Goal: Check status: Check status

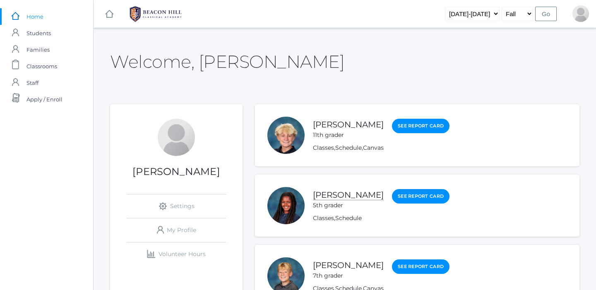
click at [346, 195] on link "[PERSON_NAME]" at bounding box center [348, 195] width 71 height 10
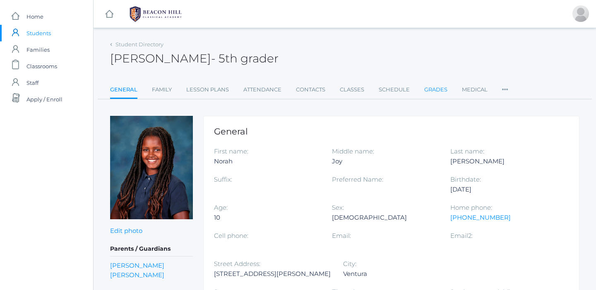
click at [438, 89] on link "Grades" at bounding box center [435, 90] width 23 height 17
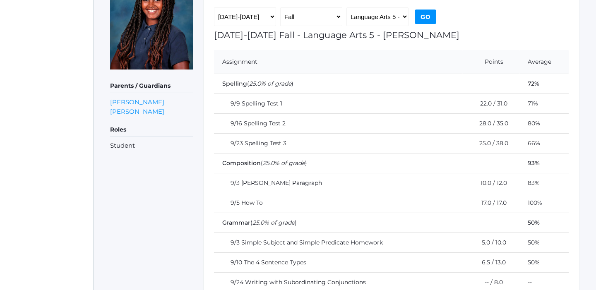
scroll to position [99, 0]
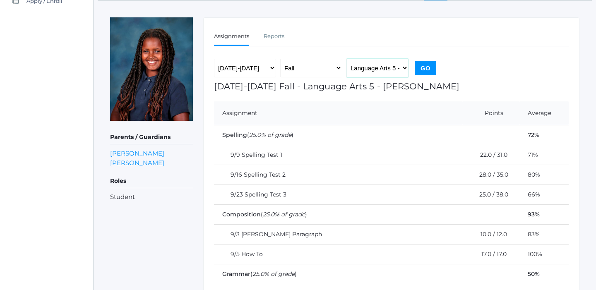
select select "1992"
click at [426, 69] on input "Go" at bounding box center [426, 68] width 22 height 14
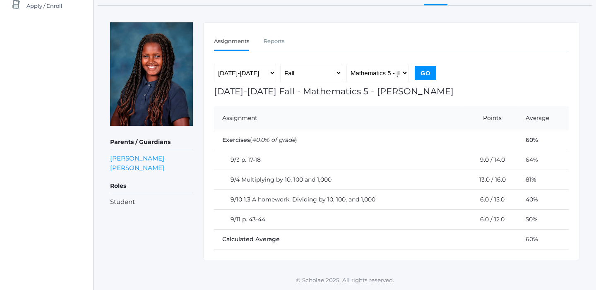
scroll to position [93, 0]
select select "1964"
click at [425, 73] on input "Go" at bounding box center [426, 73] width 22 height 14
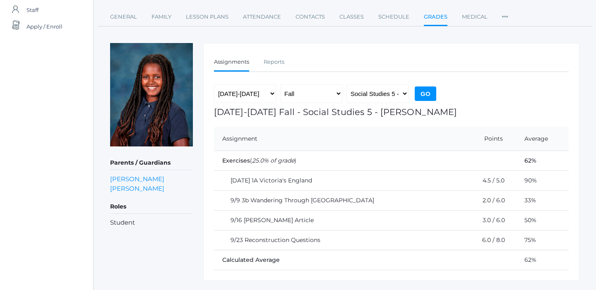
scroll to position [79, 0]
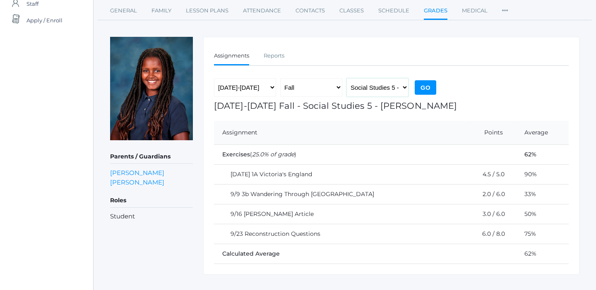
select select "1963"
click at [421, 88] on input "Go" at bounding box center [426, 87] width 22 height 14
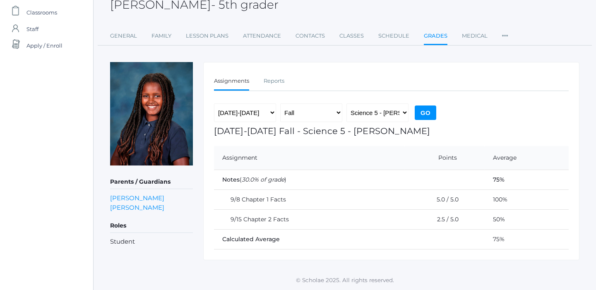
scroll to position [53, 0]
select select "2227"
click at [423, 113] on input "Go" at bounding box center [426, 113] width 22 height 14
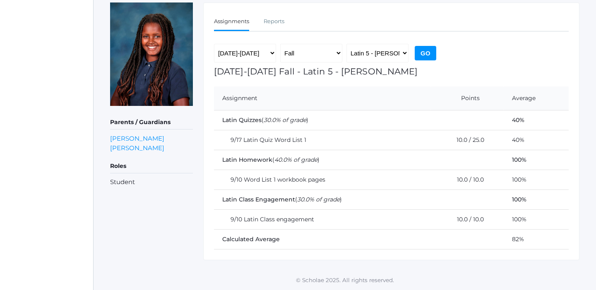
scroll to position [113, 0]
select select "1968"
click at [424, 53] on input "Go" at bounding box center [426, 53] width 22 height 14
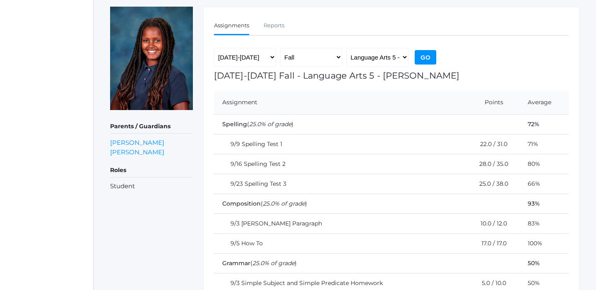
scroll to position [108, 0]
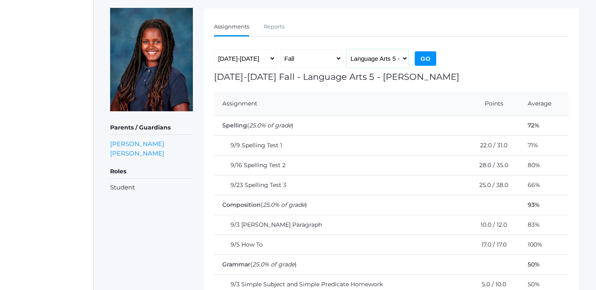
select select "1963"
click at [423, 57] on input "Go" at bounding box center [426, 58] width 22 height 14
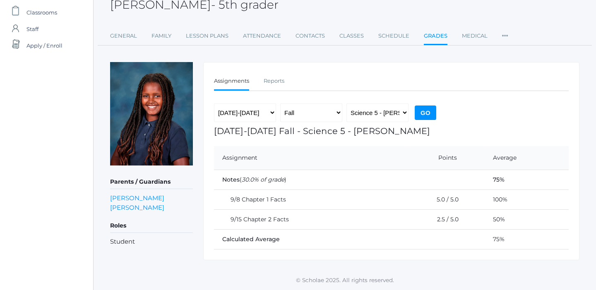
scroll to position [53, 0]
select select "1968"
click at [424, 117] on input "Go" at bounding box center [426, 113] width 22 height 14
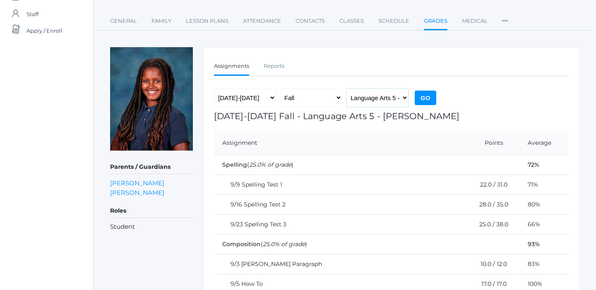
scroll to position [67, 0]
